Goal: Task Accomplishment & Management: Complete application form

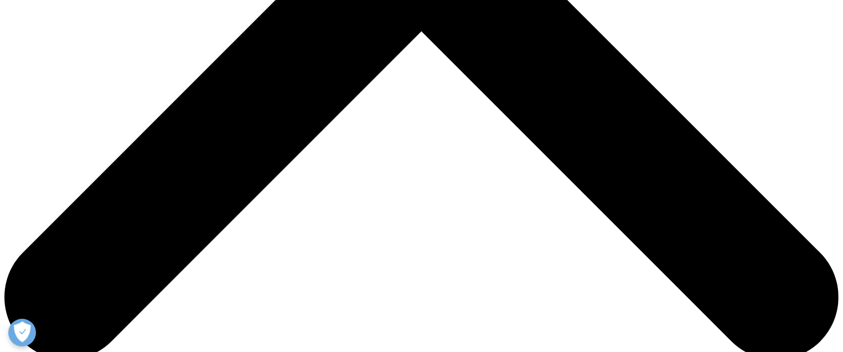
scroll to position [496, 0]
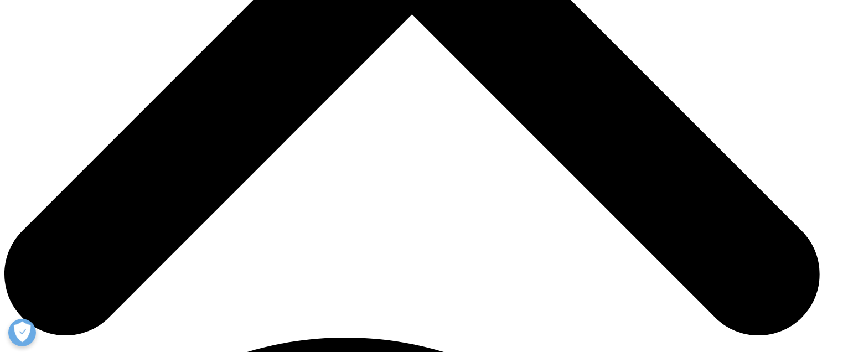
select select "Accounts Payable Receivable"
type input "Erfan"
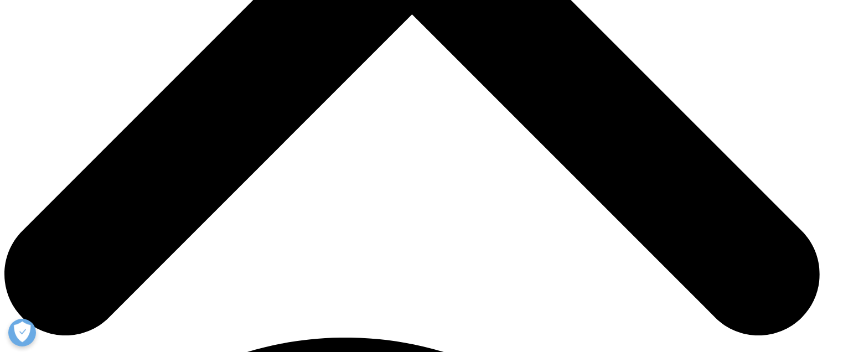
type input "Khadem"
type input "Doctor"
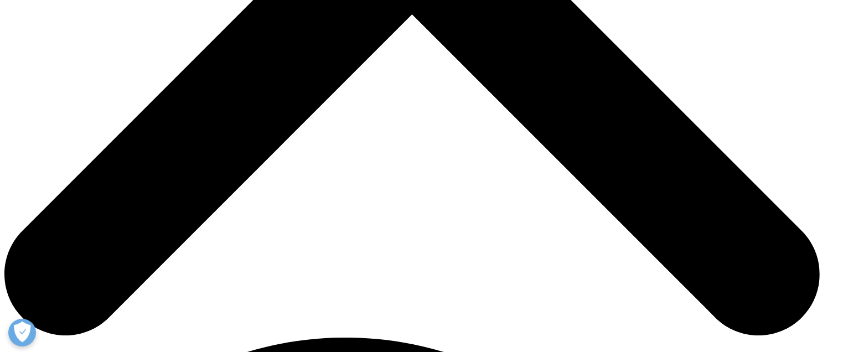
scroll to position [111, 0]
type input "P"
drag, startPoint x: 474, startPoint y: 214, endPoint x: 437, endPoint y: 213, distance: 36.6
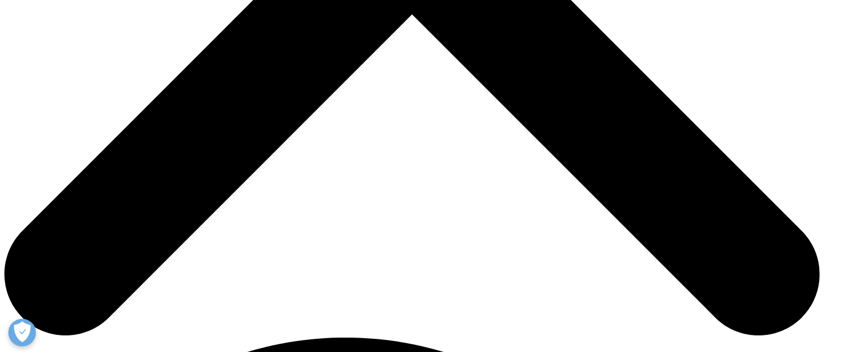
type input "Khadem"
type input "[PERSON_NAME][EMAIL_ADDRESS][DOMAIN_NAME]"
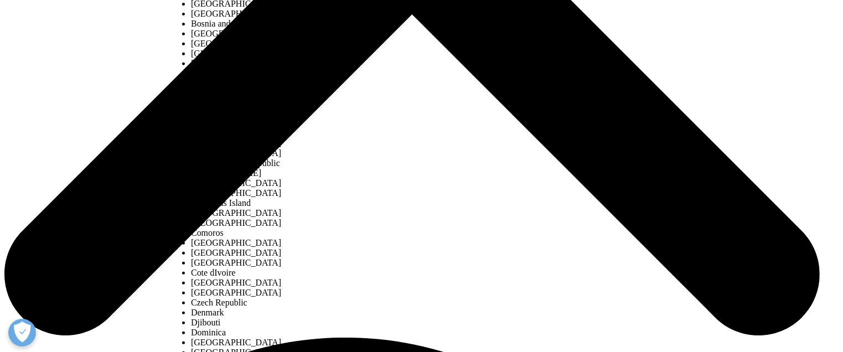
select select "[GEOGRAPHIC_DATA]"
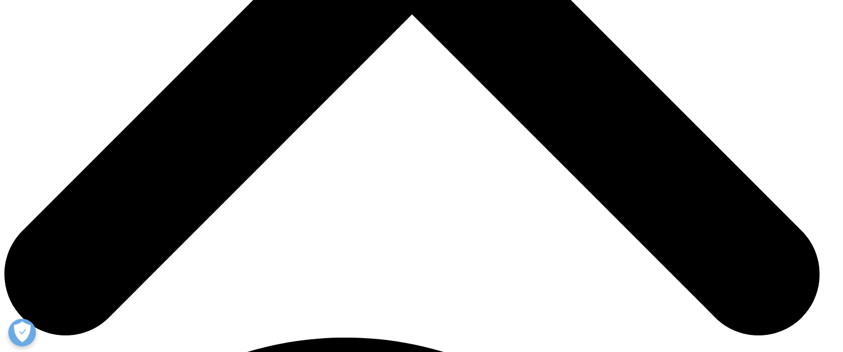
scroll to position [221, 0]
type textarea "H"
type textarea "i"
drag, startPoint x: 306, startPoint y: 290, endPoint x: 297, endPoint y: 287, distance: 9.8
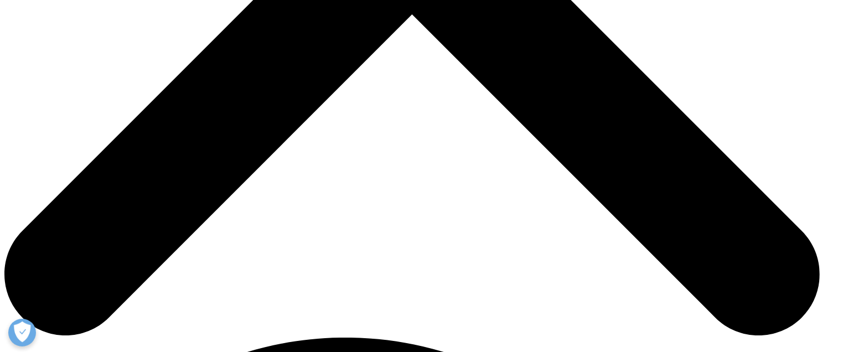
type textarea "There seems to be a delay in the payment of Honorarium for [DATE]. Please advis…"
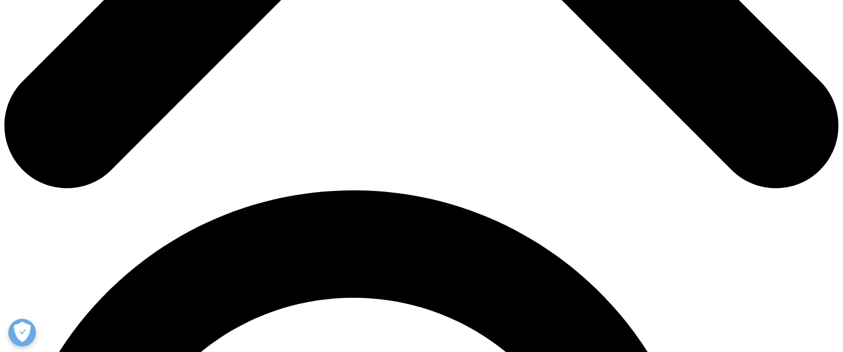
scroll to position [441, 0]
